Goal: Task Accomplishment & Management: Manage account settings

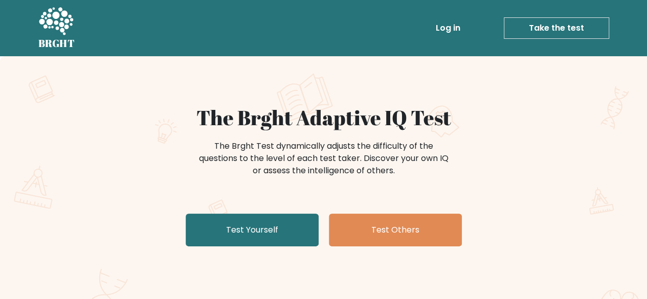
click at [445, 26] on link "Log in" at bounding box center [448, 28] width 33 height 20
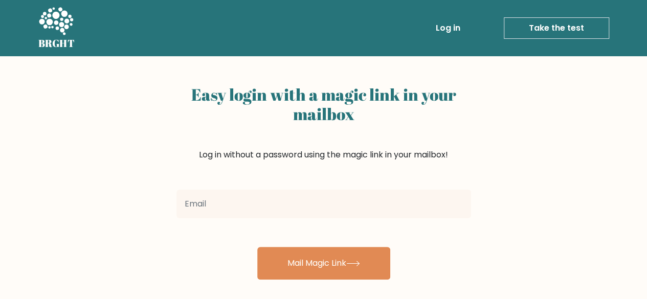
click at [269, 197] on input "email" at bounding box center [324, 204] width 295 height 29
type input "recruitment.pandalovely@gmail.com"
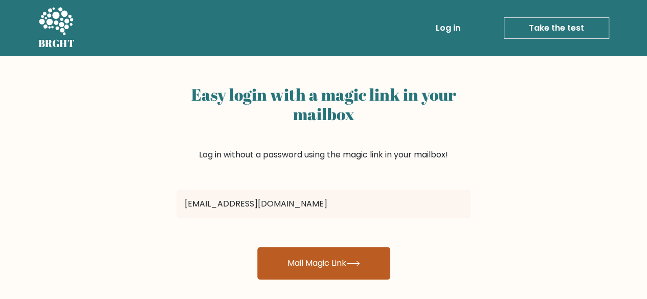
click at [317, 250] on button "Mail Magic Link" at bounding box center [323, 263] width 133 height 33
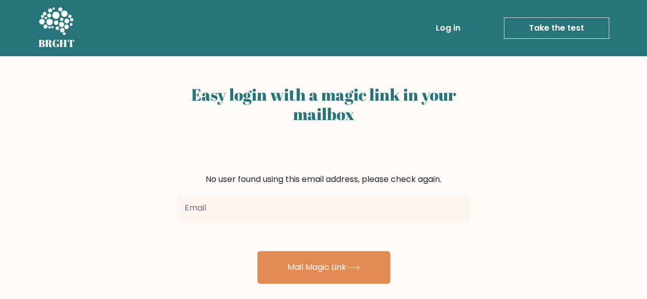
click at [318, 212] on input "email" at bounding box center [324, 208] width 295 height 29
type input "ayu.windayani.work@gmail.com"
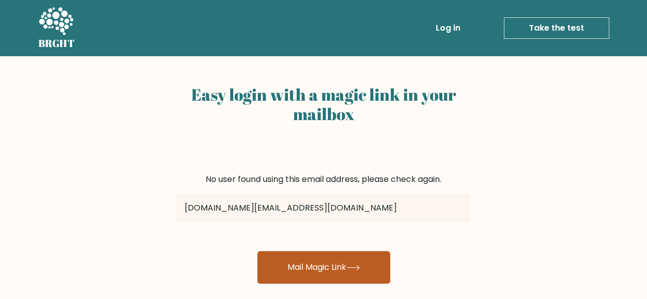
click at [315, 262] on button "Mail Magic Link" at bounding box center [323, 267] width 133 height 33
